Goal: Transaction & Acquisition: Download file/media

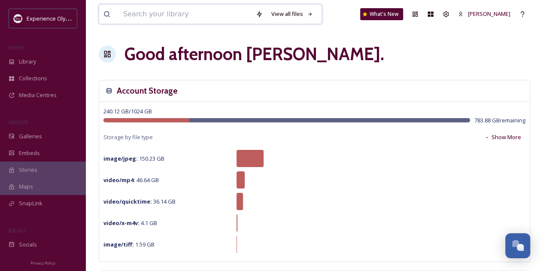
click at [201, 20] on input at bounding box center [185, 14] width 133 height 19
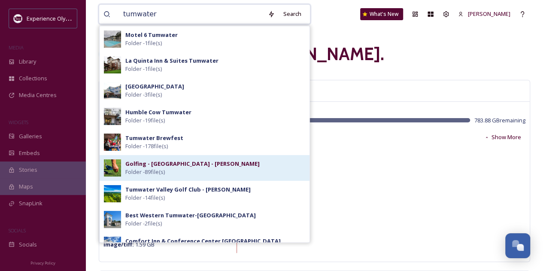
type input "tumwater"
click at [235, 163] on div "Golfing - [GEOGRAPHIC_DATA] - [PERSON_NAME] Folder - 89 file(s)" at bounding box center [215, 168] width 180 height 16
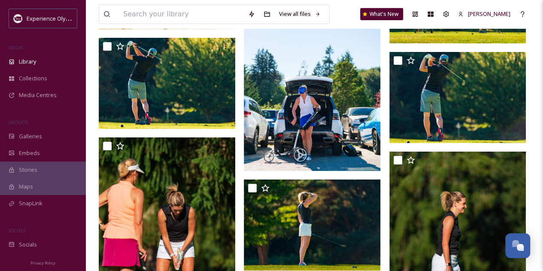
scroll to position [1373, 0]
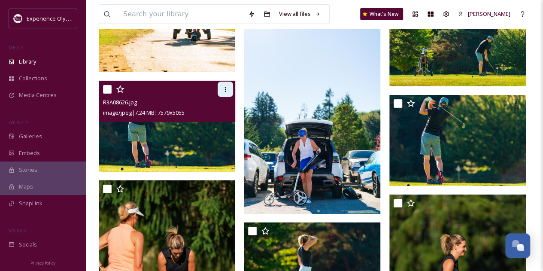
click at [227, 86] on icon at bounding box center [225, 89] width 7 height 7
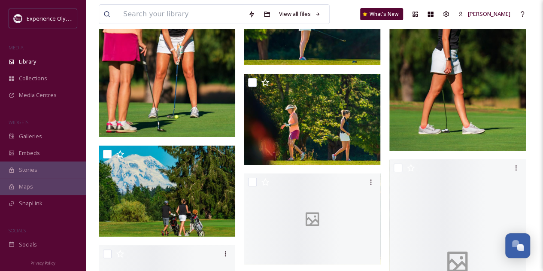
scroll to position [1673, 0]
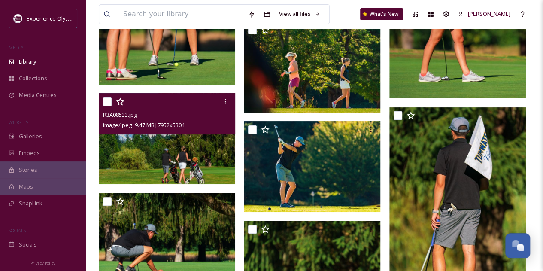
click at [176, 160] on img at bounding box center [167, 138] width 136 height 91
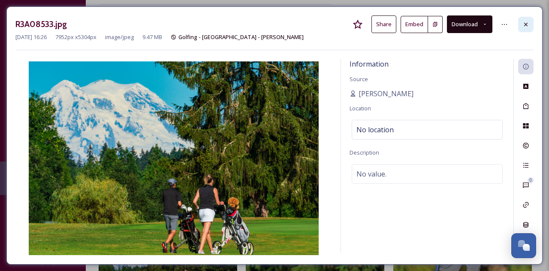
click at [527, 22] on icon at bounding box center [525, 24] width 7 height 7
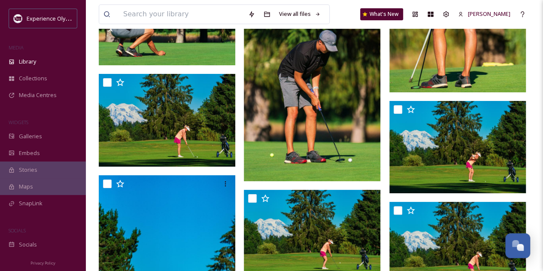
scroll to position [1930, 0]
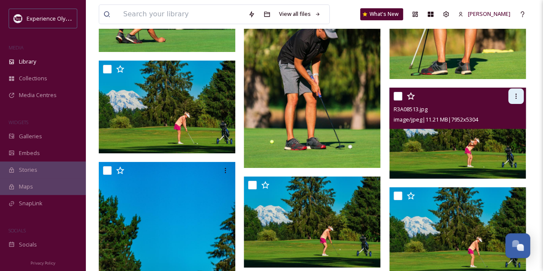
drag, startPoint x: 514, startPoint y: 97, endPoint x: 510, endPoint y: 103, distance: 7.5
click at [514, 97] on icon at bounding box center [515, 96] width 7 height 7
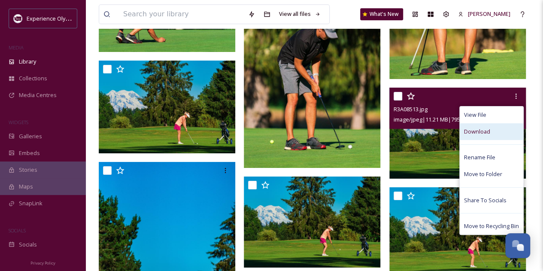
click at [473, 131] on span "Download" at bounding box center [477, 131] width 26 height 8
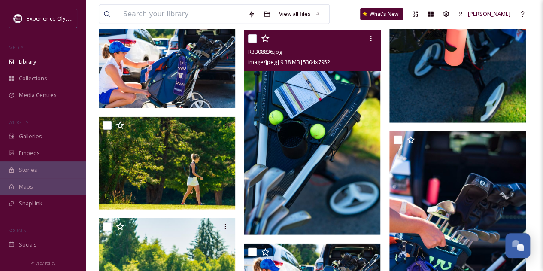
scroll to position [1158, 0]
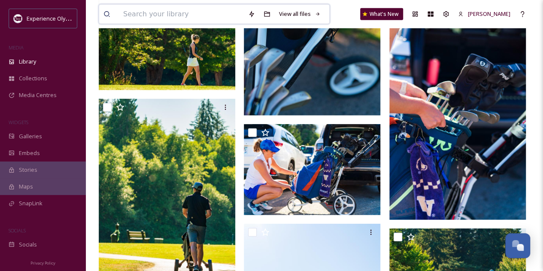
click at [160, 13] on input at bounding box center [181, 14] width 125 height 19
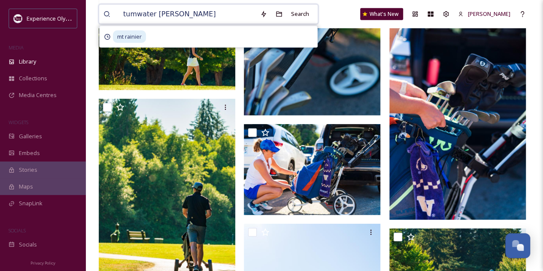
type input "tumwater valley"
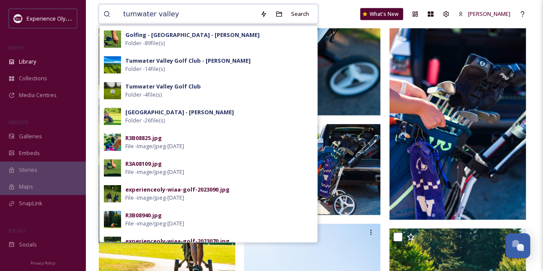
click at [199, 15] on input "tumwater valley" at bounding box center [187, 14] width 137 height 19
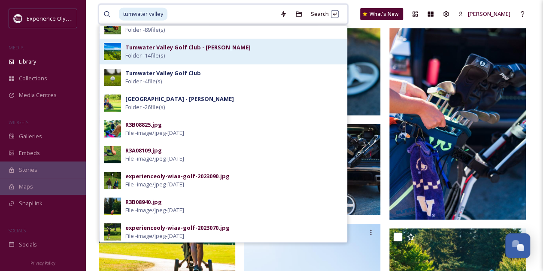
scroll to position [0, 0]
